Goal: Task Accomplishment & Management: Manage account settings

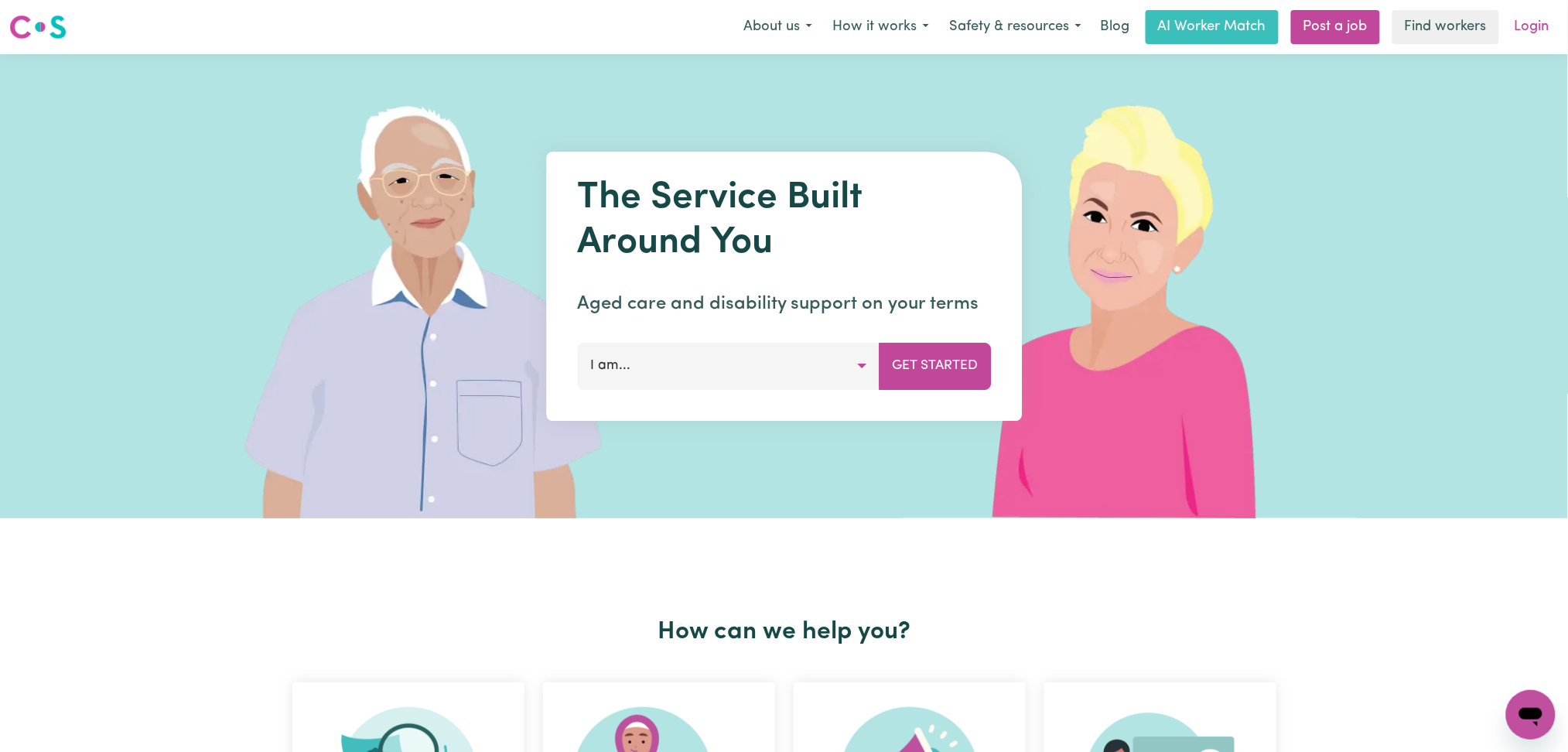
click at [1533, 24] on link "Login" at bounding box center [1531, 27] width 53 height 34
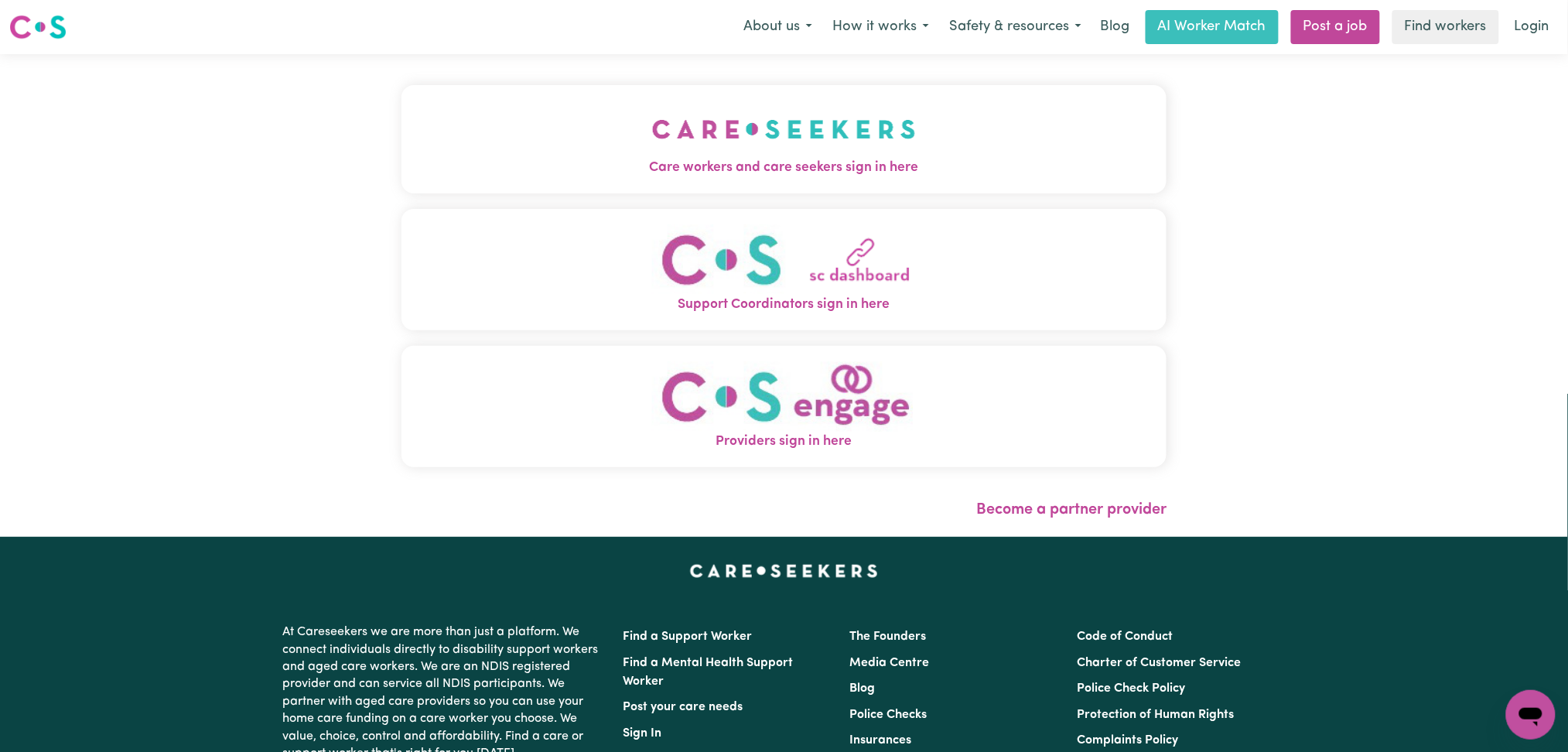
click at [492, 158] on span "Care workers and care seekers sign in here" at bounding box center [784, 168] width 765 height 20
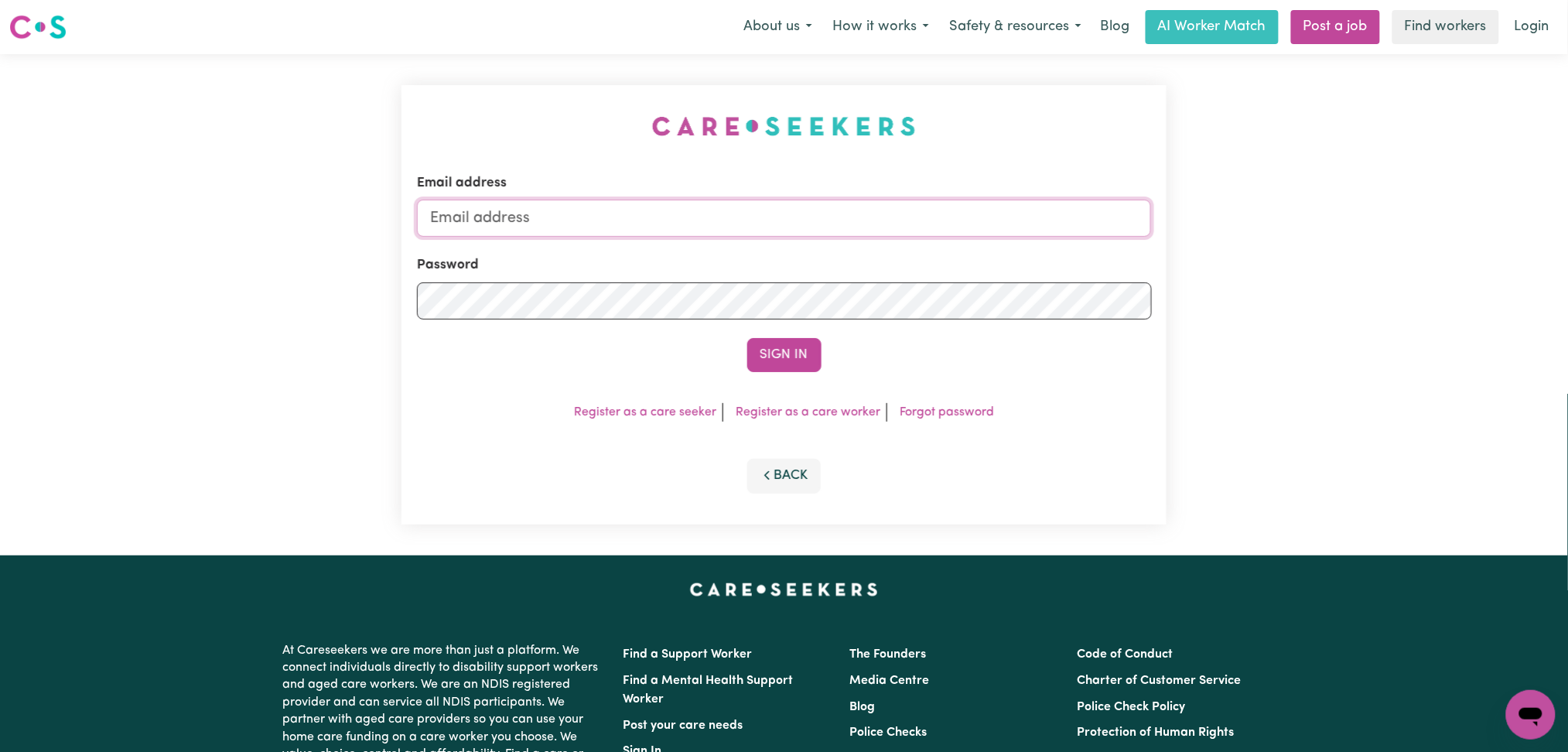
type input "onboardingcs@careseekers.com.au"
click at [768, 338] on button "Sign In" at bounding box center [784, 355] width 74 height 34
